Goal: Use online tool/utility: Use online tool/utility

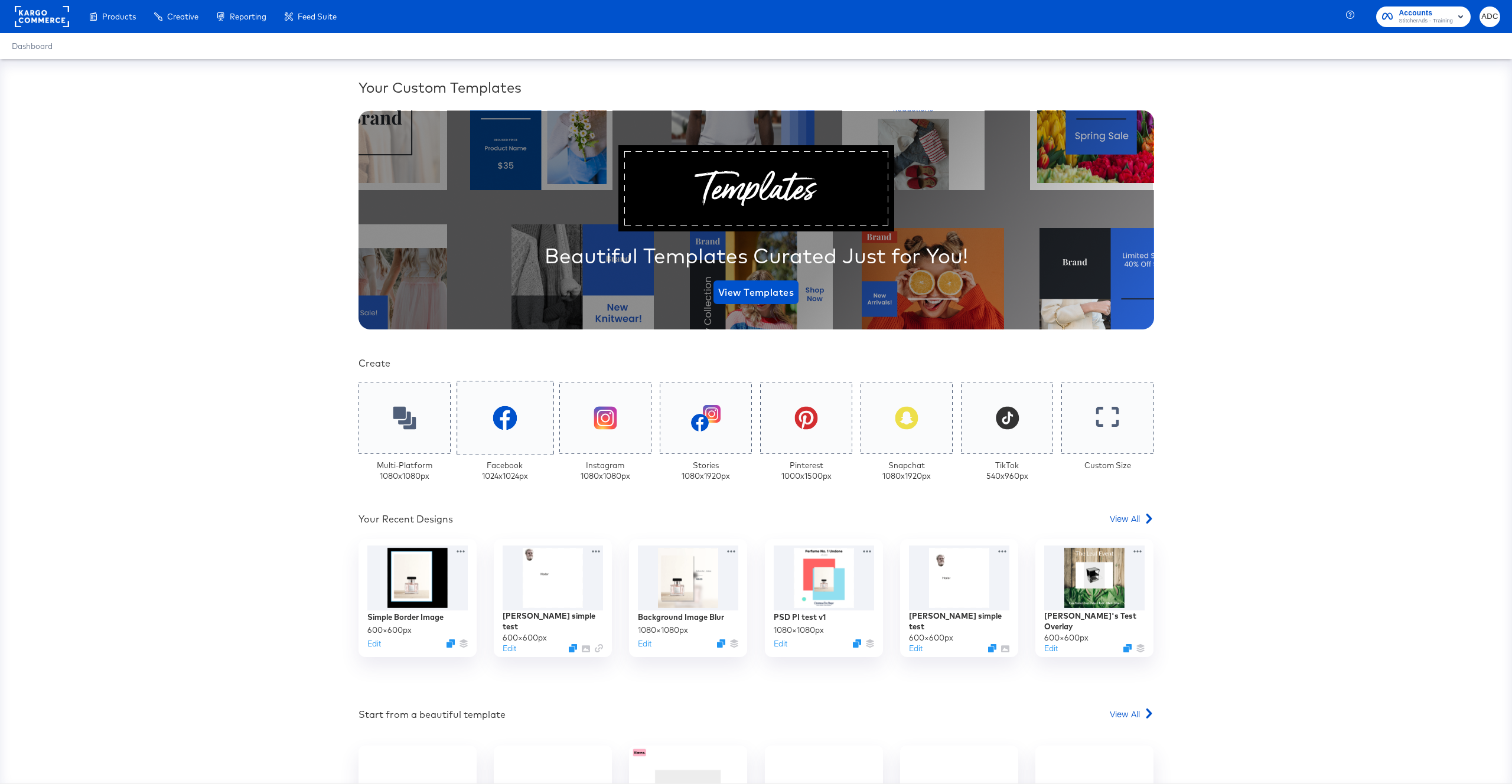
click at [507, 415] on icon at bounding box center [504, 418] width 24 height 24
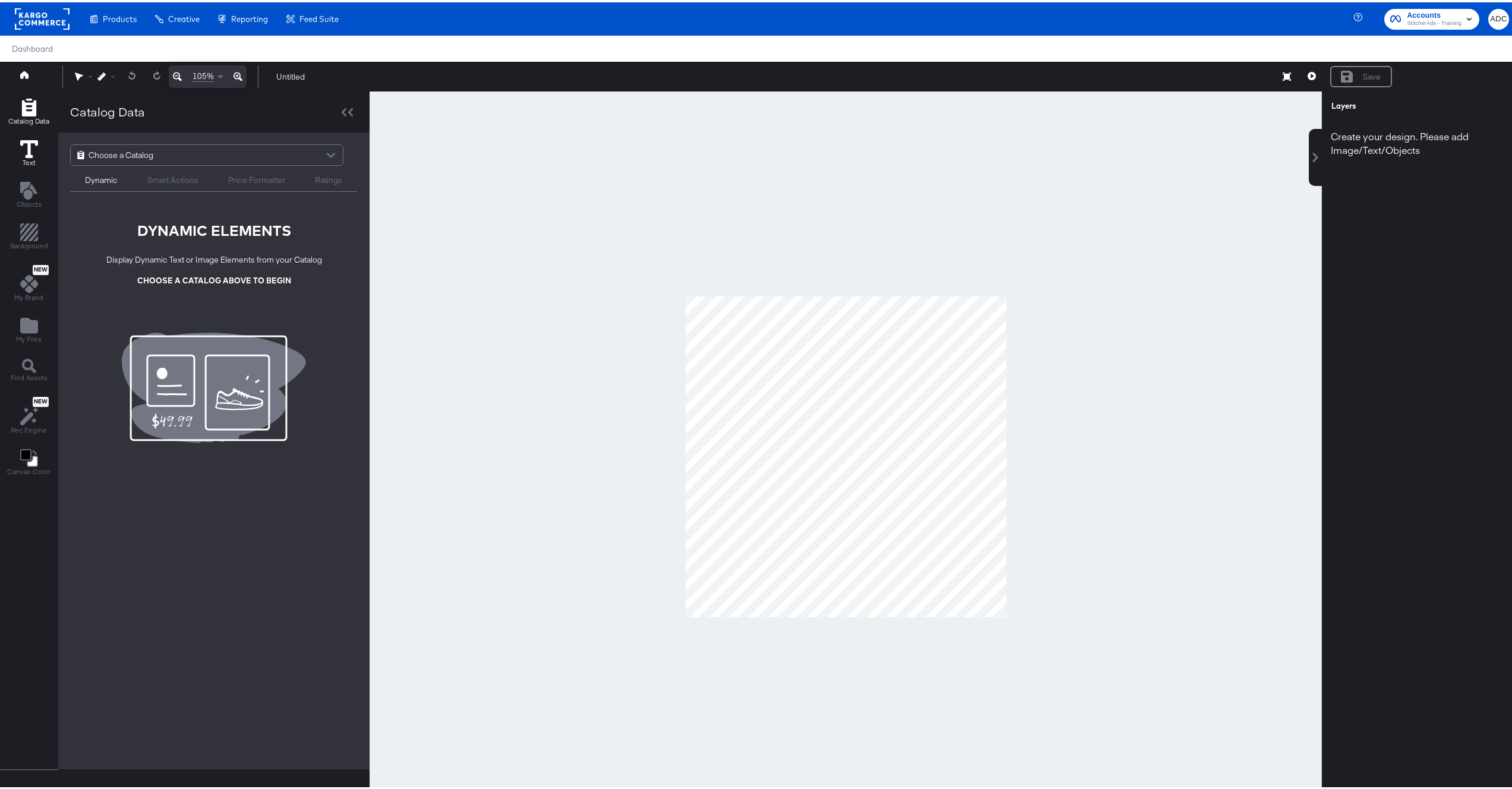
click at [32, 151] on icon at bounding box center [29, 147] width 18 height 17
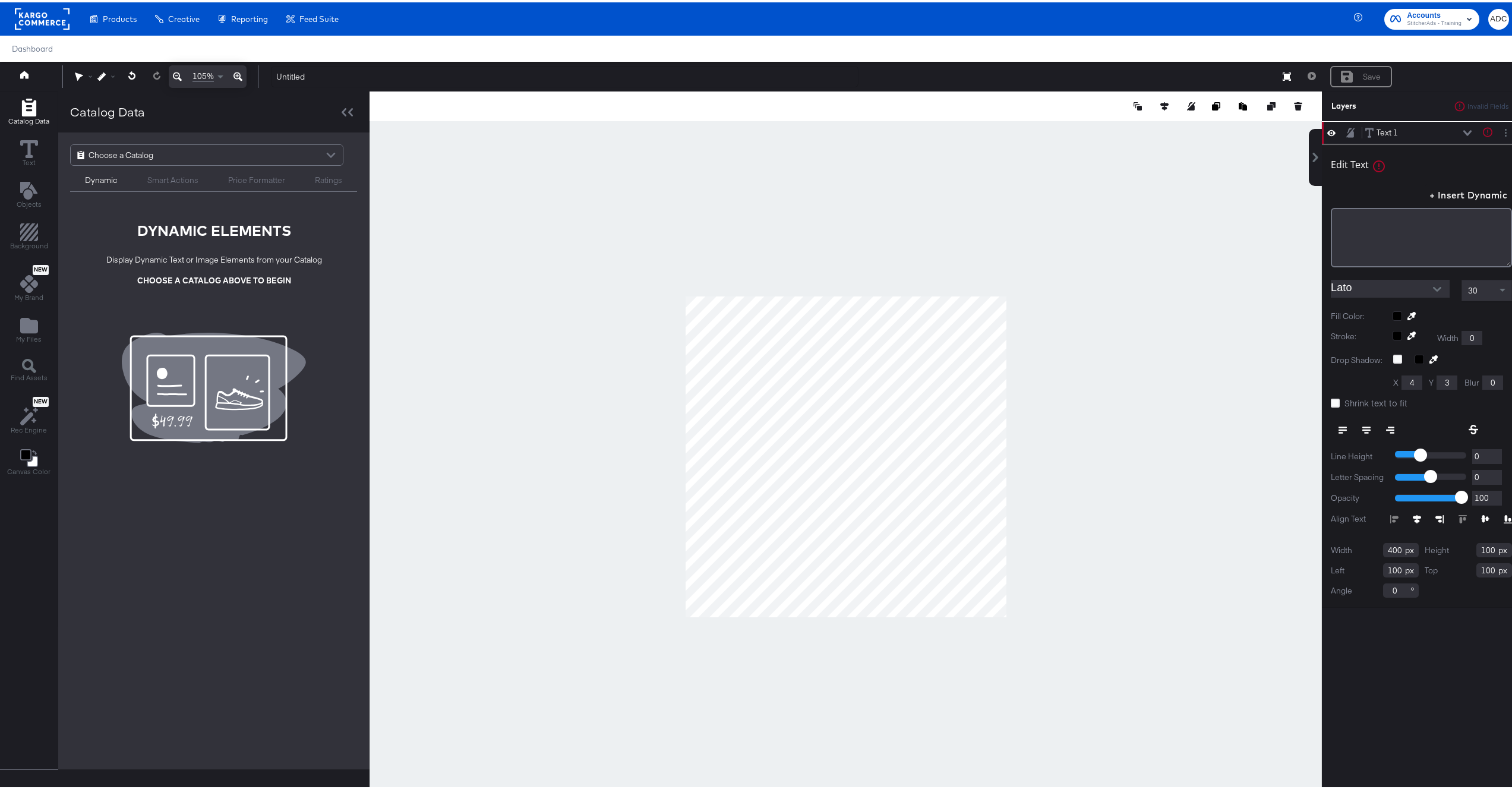
type input "106"
type input "85"
click at [1412, 236] on div "﻿" at bounding box center [1421, 235] width 181 height 59
click at [1084, 417] on div at bounding box center [845, 454] width 953 height 730
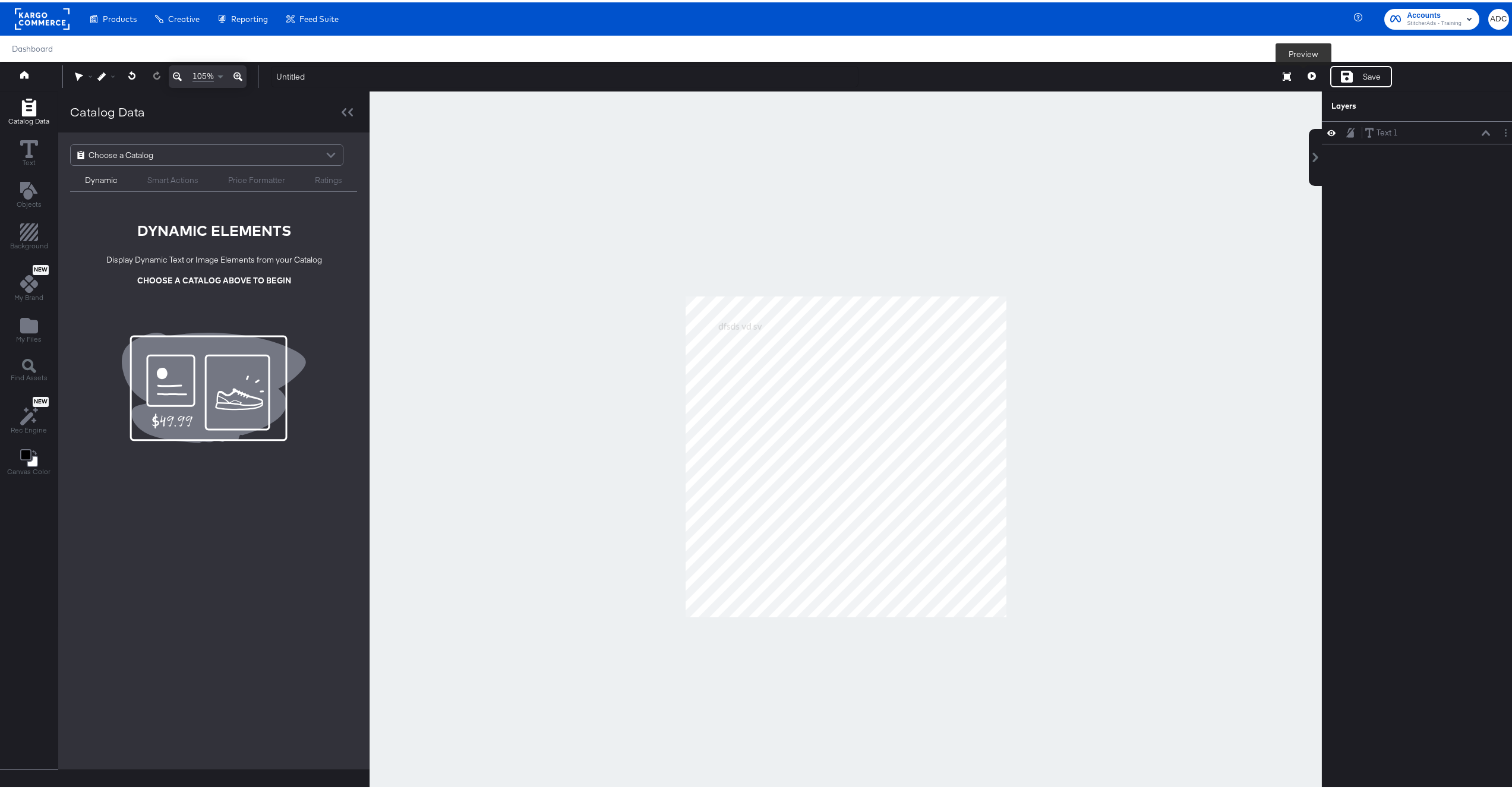
click at [1299, 79] on button at bounding box center [1312, 74] width 25 height 21
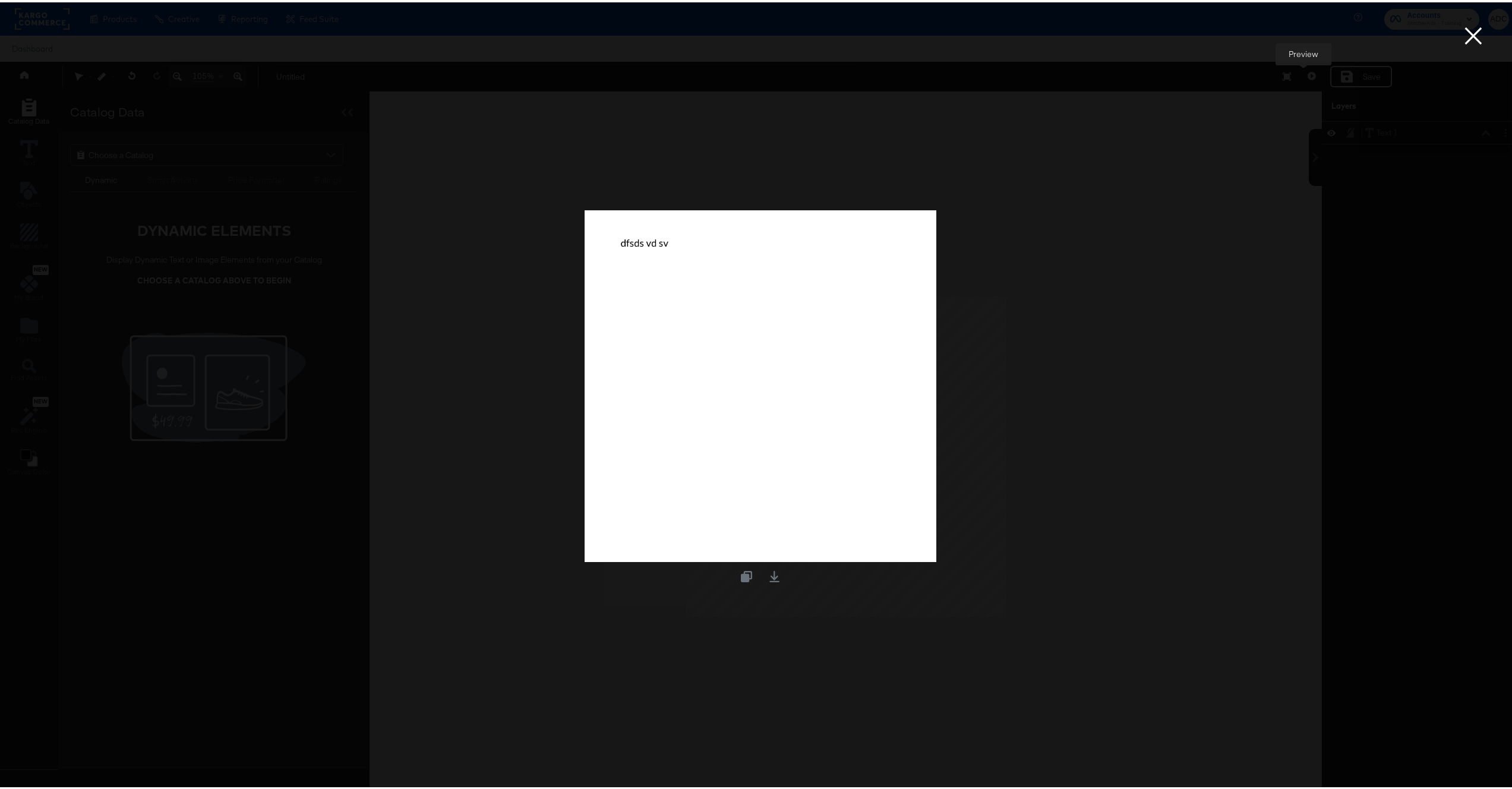
click at [1468, 24] on button "×" at bounding box center [1474, 11] width 24 height 24
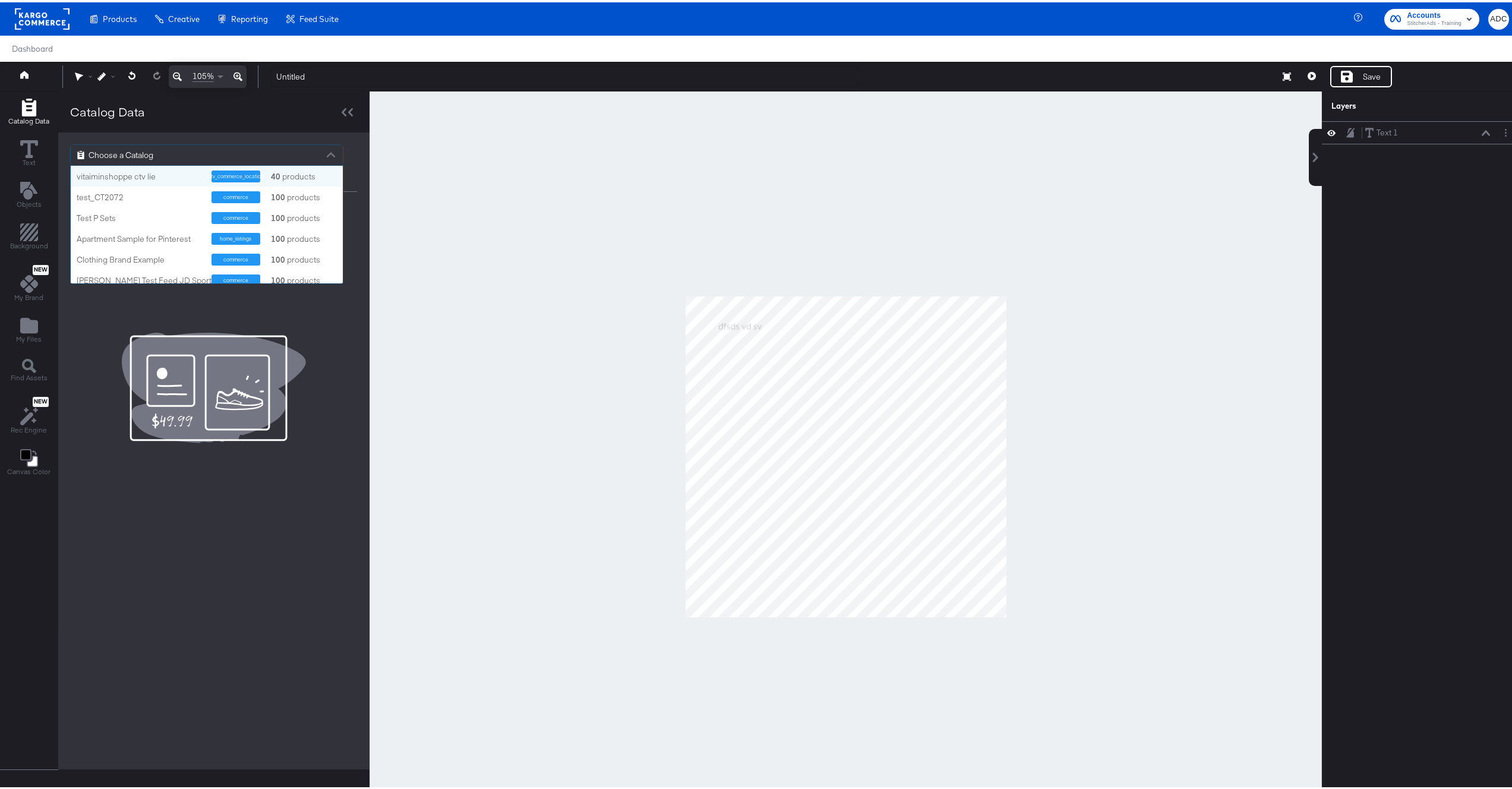
click at [196, 143] on div "Choose a Catalog" at bounding box center [206, 152] width 272 height 20
click at [143, 182] on div "vitaiminshoppe ctv lie ctv_commerce_location 40 products" at bounding box center [206, 174] width 272 height 21
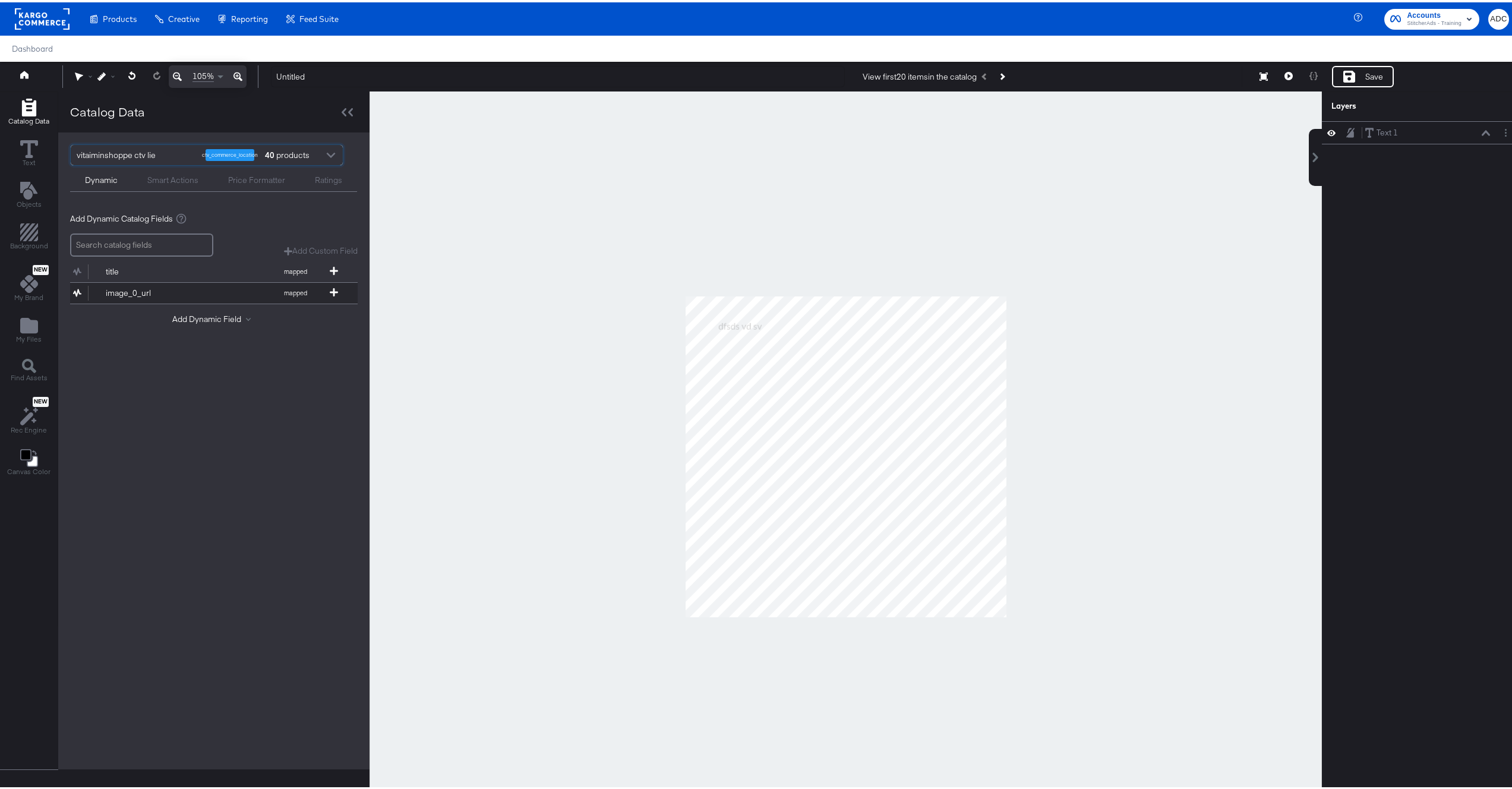
click at [142, 291] on div "image_0_url" at bounding box center [149, 290] width 86 height 11
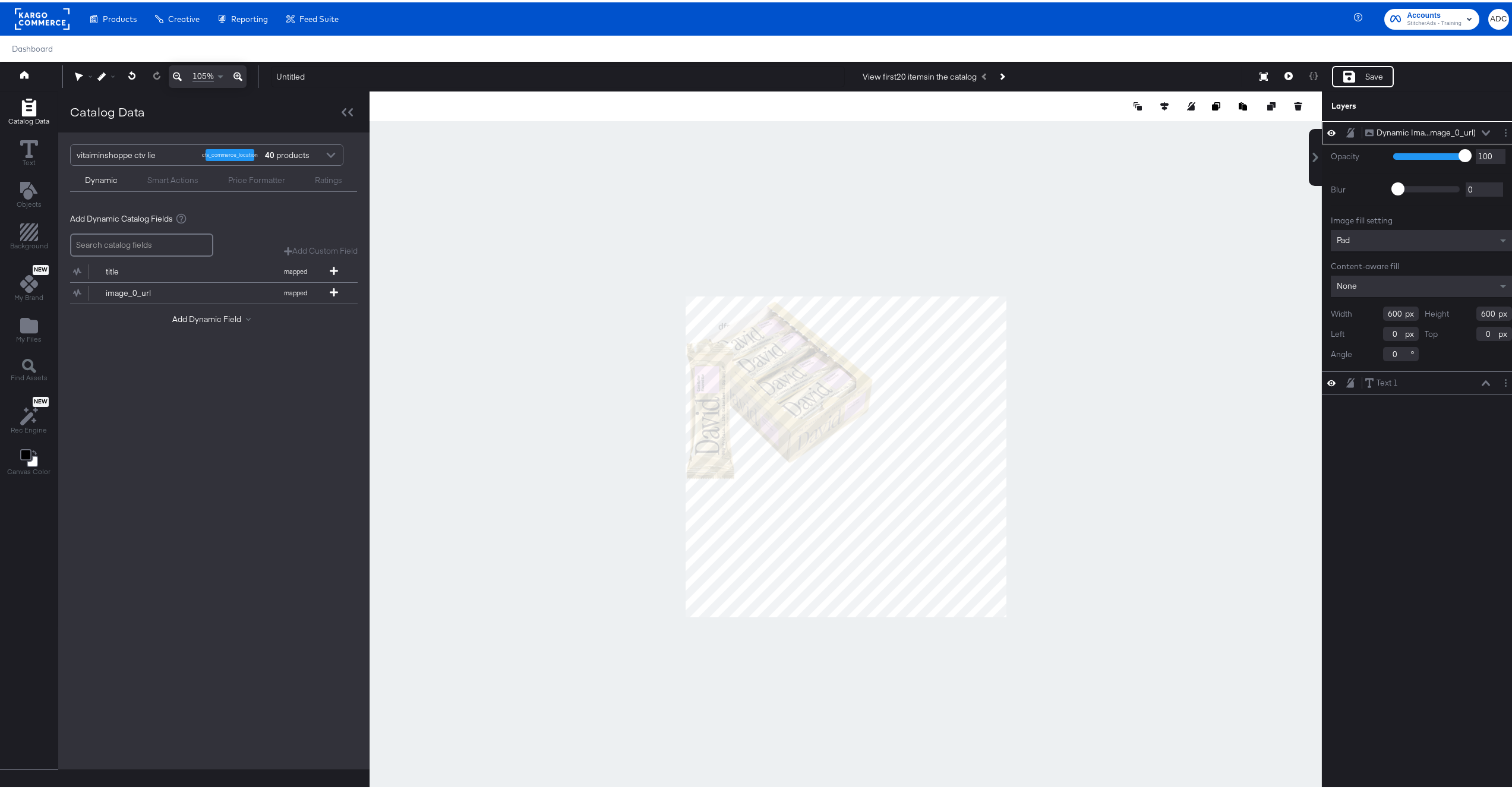
type input "119"
type input "207"
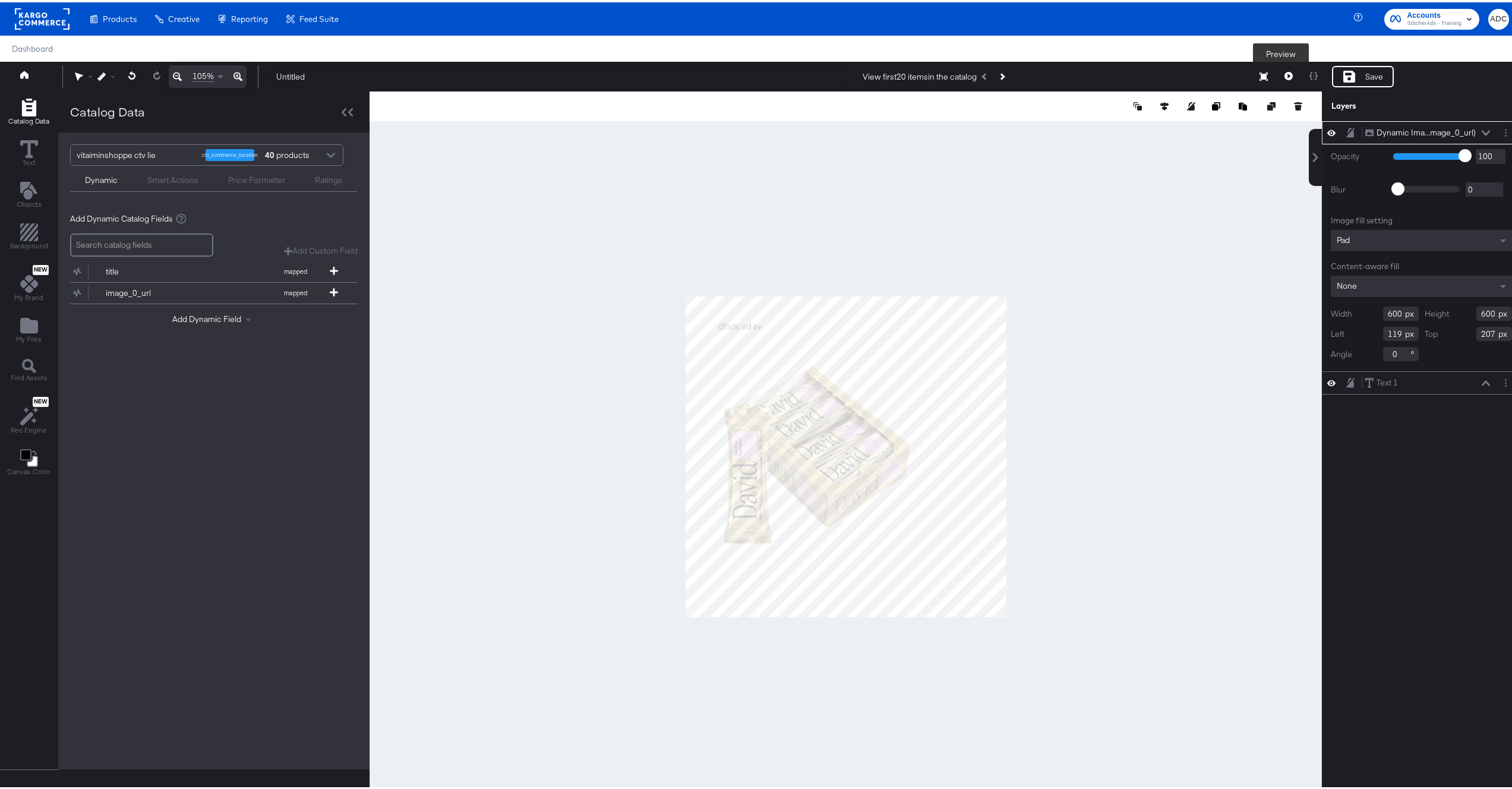
click at [1278, 79] on button at bounding box center [1289, 74] width 25 height 21
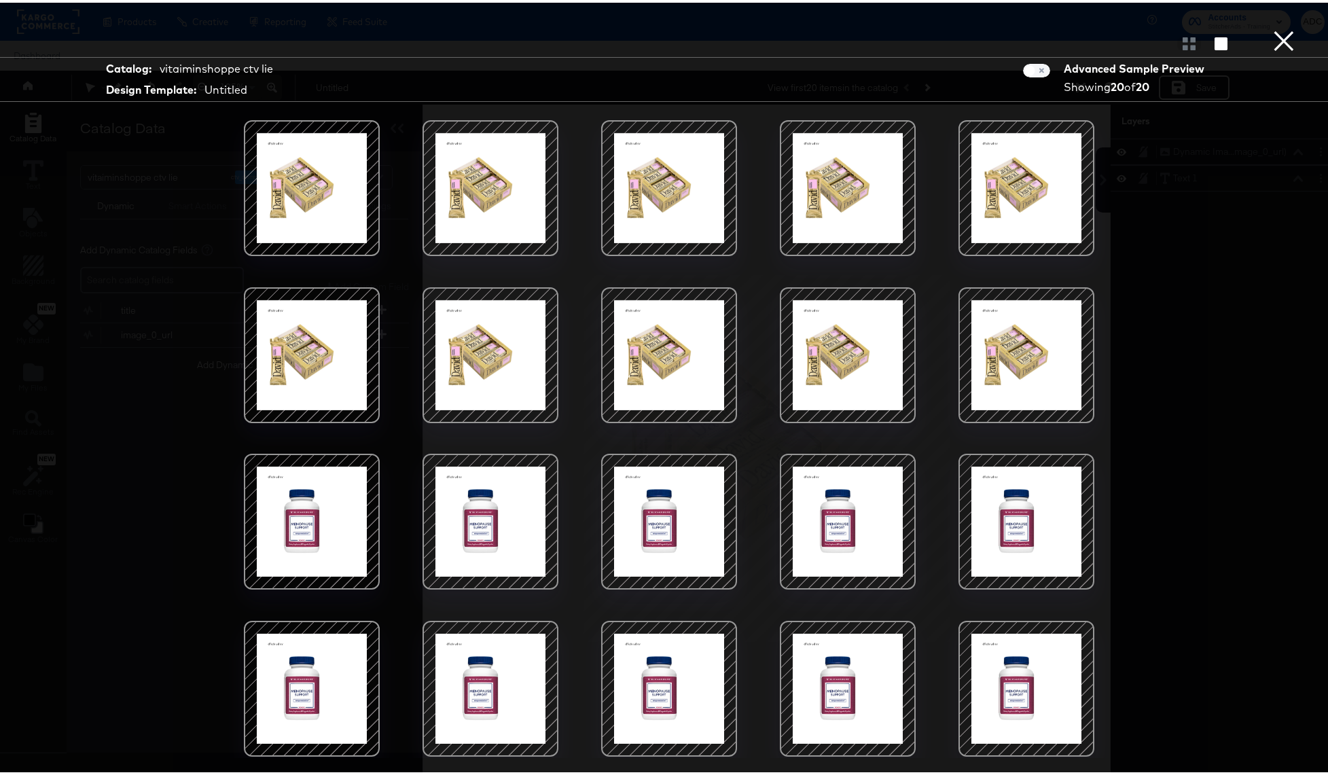
click at [1277, 27] on button "×" at bounding box center [1283, 13] width 27 height 27
